Goal: Navigation & Orientation: Find specific page/section

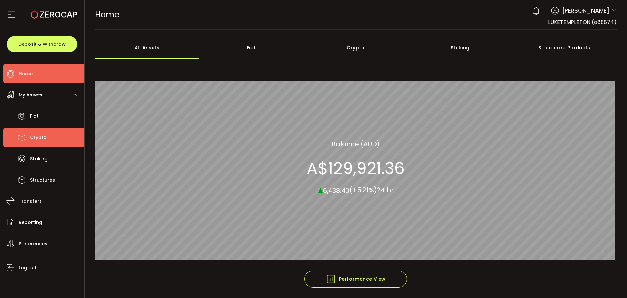
click at [37, 137] on span "Crypto" at bounding box center [38, 137] width 17 height 9
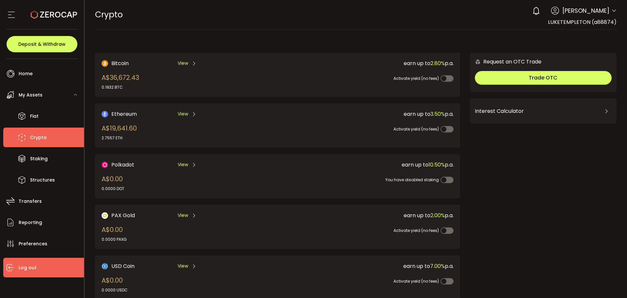
click at [24, 269] on span "Log out" at bounding box center [28, 267] width 18 height 9
